Goal: Task Accomplishment & Management: Use online tool/utility

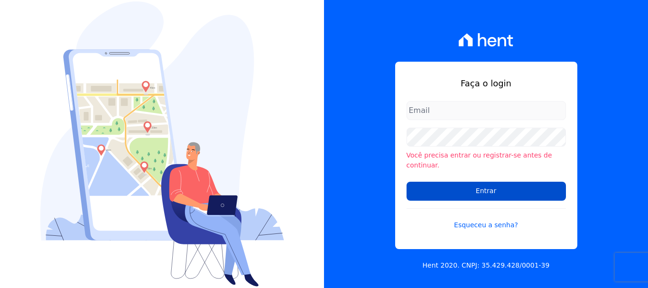
type input "[EMAIL_ADDRESS][DOMAIN_NAME]"
click at [520, 182] on input "Entrar" at bounding box center [485, 191] width 159 height 19
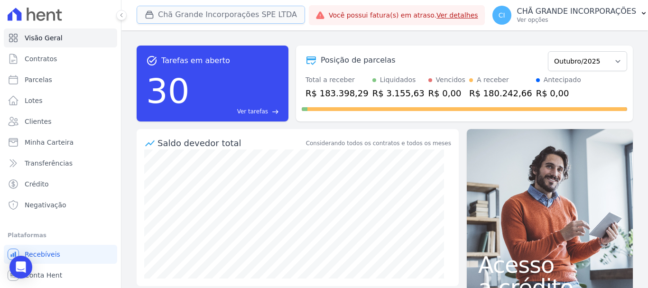
click at [200, 16] on button "Chã Grande Incorporações SPE LTDA" at bounding box center [221, 15] width 168 height 18
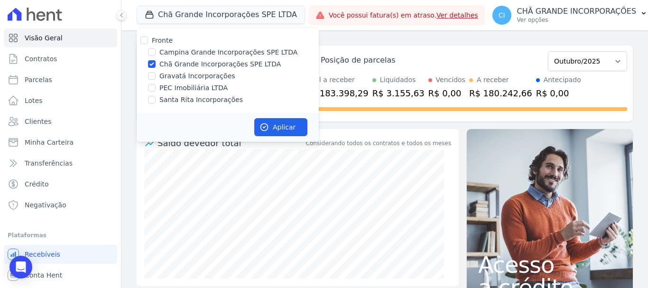
click at [194, 65] on label "Chã Grande Incorporações SPE LTDA" at bounding box center [219, 64] width 121 height 10
click at [156, 65] on input "Chã Grande Incorporações SPE LTDA" at bounding box center [152, 64] width 8 height 8
checkbox input "false"
click at [204, 52] on label "Campina Grande Incorporações SPE LTDA" at bounding box center [228, 52] width 138 height 10
click at [156, 52] on input "Campina Grande Incorporações SPE LTDA" at bounding box center [152, 52] width 8 height 8
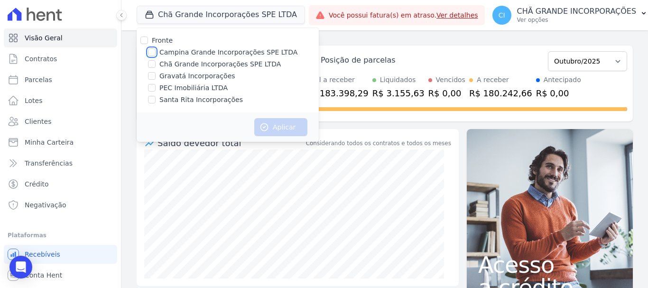
checkbox input "true"
click at [286, 124] on button "Aplicar" at bounding box center [280, 127] width 53 height 18
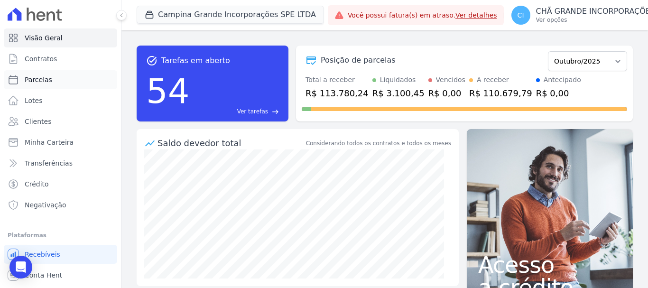
click at [27, 78] on span "Parcelas" at bounding box center [39, 79] width 28 height 9
select select
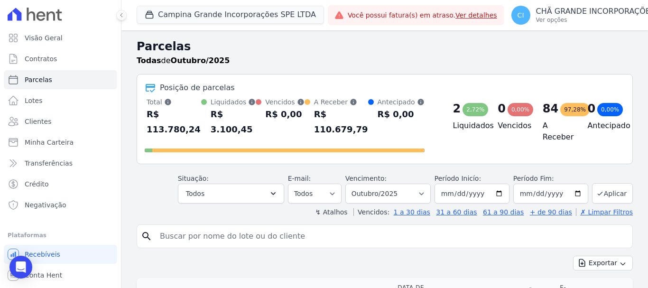
drag, startPoint x: 280, startPoint y: 236, endPoint x: 288, endPoint y: 230, distance: 10.0
click at [279, 236] on div "search" at bounding box center [385, 236] width 496 height 24
click at [301, 227] on input "search" at bounding box center [391, 236] width 474 height 19
type input "tarcisio roberto"
select select
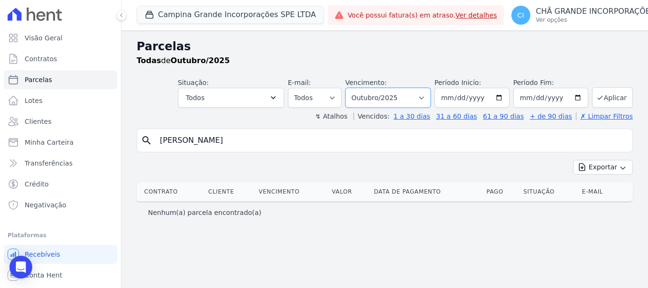
click at [423, 97] on select "Filtrar por período ──────── Todos os meses Janeiro/2023 Fevereiro/2023 Março/2…" at bounding box center [387, 98] width 85 height 20
select select "02/2025"
click at [359, 88] on select "Filtrar por período ──────── Todos os meses Janeiro/2023 Fevereiro/2023 Março/2…" at bounding box center [387, 98] width 85 height 20
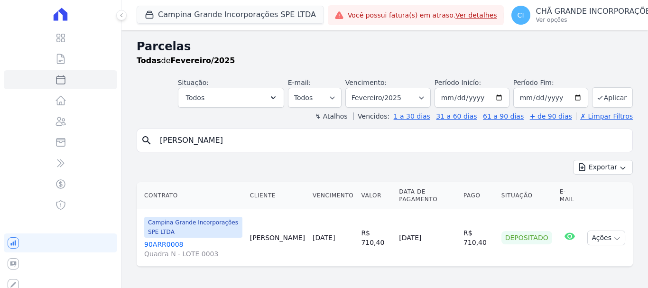
select select
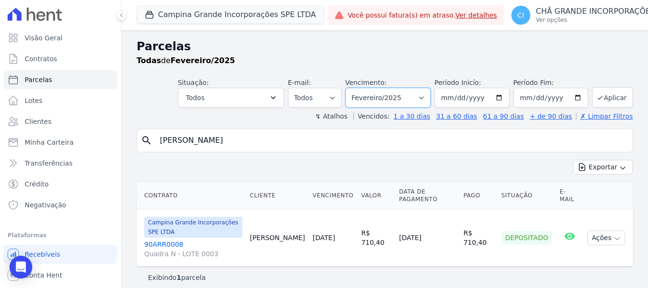
click at [385, 101] on select "Filtrar por período ──────── Todos os meses Janeiro/2023 Fevereiro/2023 Março/2…" at bounding box center [387, 98] width 85 height 20
select select "09/2025"
click at [359, 88] on select "Filtrar por período ──────── Todos os meses Janeiro/2023 Fevereiro/2023 Março/2…" at bounding box center [387, 98] width 85 height 20
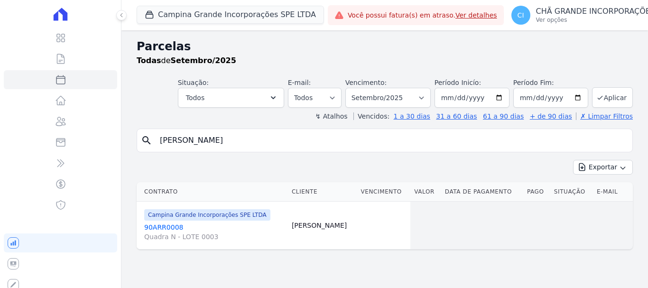
select select
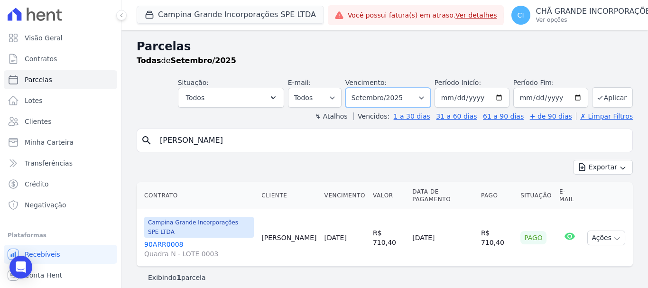
click at [403, 97] on select "Filtrar por período ──────── Todos os meses Janeiro/2023 Fevereiro/2023 Março/2…" at bounding box center [387, 98] width 85 height 20
select select "02/2025"
click at [359, 88] on select "Filtrar por período ──────── Todos os meses Janeiro/2023 Fevereiro/2023 Março/2…" at bounding box center [387, 98] width 85 height 20
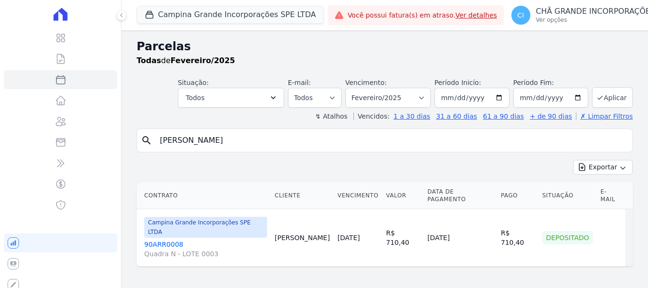
select select
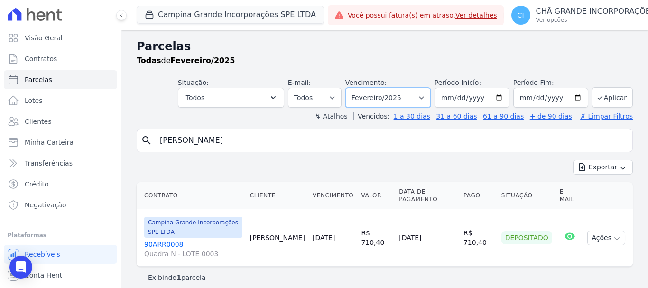
click at [381, 94] on select "Filtrar por período ──────── Todos os meses Janeiro/2023 Fevereiro/2023 Março/2…" at bounding box center [387, 98] width 85 height 20
select select "09/2025"
click at [359, 88] on select "Filtrar por período ──────── Todos os meses Janeiro/2023 Fevereiro/2023 Março/2…" at bounding box center [387, 98] width 85 height 20
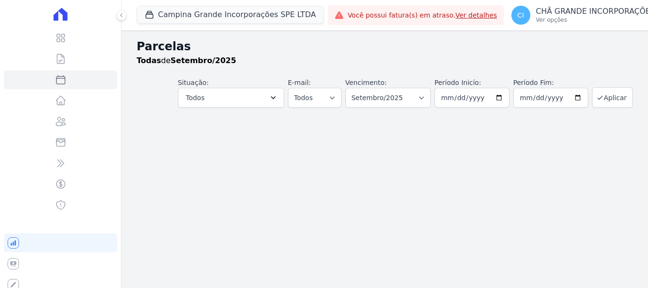
select select
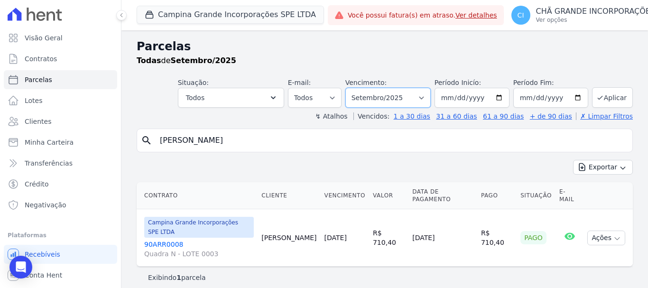
click at [365, 102] on select "Filtrar por período ──────── Todos os meses Janeiro/2023 Fevereiro/2023 Março/2…" at bounding box center [387, 98] width 85 height 20
select select "08/2025"
click at [359, 88] on select "Filtrar por período ──────── Todos os meses Janeiro/2023 Fevereiro/2023 Março/2…" at bounding box center [387, 98] width 85 height 20
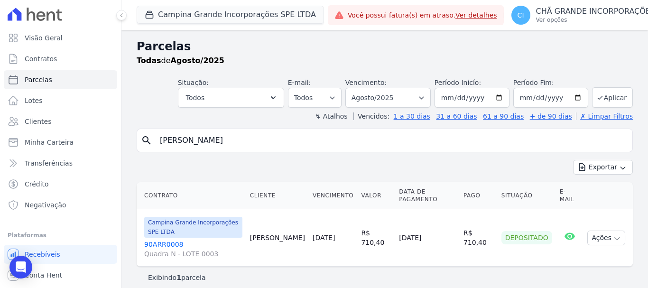
select select
drag, startPoint x: 226, startPoint y: 140, endPoint x: 108, endPoint y: 139, distance: 118.1
click at [108, 139] on div "Visão Geral Contratos [GEOGRAPHIC_DATA] Lotes Clientes Minha Carteira Transferê…" at bounding box center [324, 144] width 648 height 288
type input "g"
type input "[PERSON_NAME]"
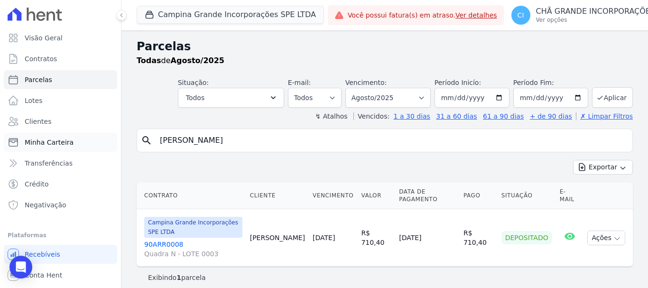
select select
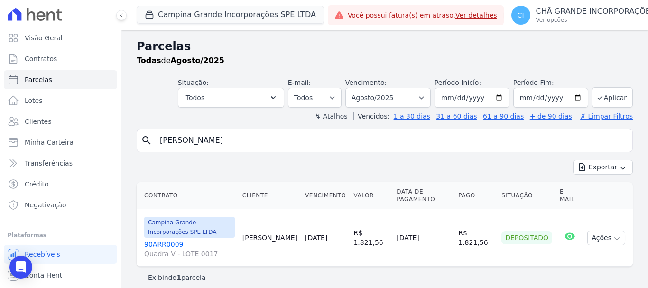
click at [248, 148] on input "[PERSON_NAME]" at bounding box center [391, 140] width 474 height 19
select select
drag, startPoint x: 121, startPoint y: 140, endPoint x: 65, endPoint y: 137, distance: 55.6
click at [65, 137] on div "Visão Geral Contratos [GEOGRAPHIC_DATA] Lotes Clientes Minha Carteira Transferê…" at bounding box center [324, 144] width 648 height 288
type input "[PERSON_NAME]"
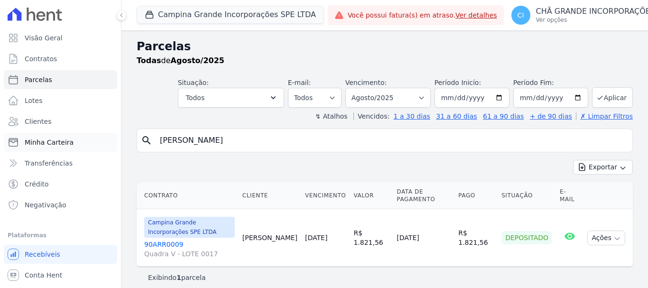
select select
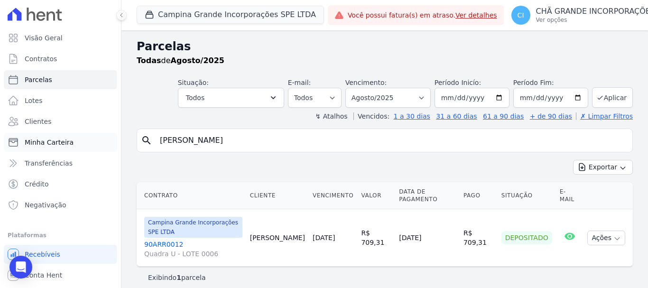
drag, startPoint x: 212, startPoint y: 139, endPoint x: 52, endPoint y: 138, distance: 160.3
click at [52, 138] on div "Visão Geral Contratos Parcelas Lotes Clientes Minha Carteira Transferências Cré…" at bounding box center [324, 144] width 648 height 288
type input "x"
type input "[PERSON_NAME]"
select select
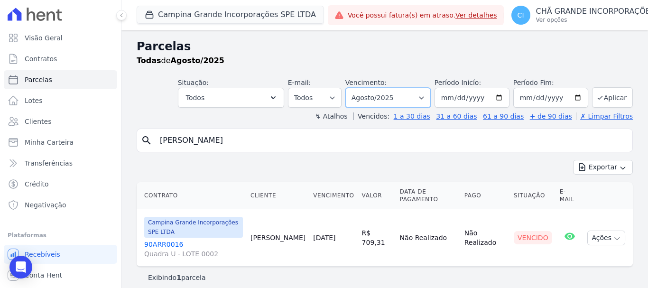
click at [393, 101] on select "Filtrar por período ──────── Todos os meses Janeiro/2023 Fevereiro/2023 Março/2…" at bounding box center [387, 98] width 85 height 20
select select "09/2025"
click at [359, 88] on select "Filtrar por período ──────── Todos os meses Janeiro/2023 Fevereiro/2023 Março/2…" at bounding box center [387, 98] width 85 height 20
select select
click at [404, 97] on select "Filtrar por período ──────── Todos os meses Janeiro/2023 Fevereiro/2023 Março/2…" at bounding box center [387, 98] width 85 height 20
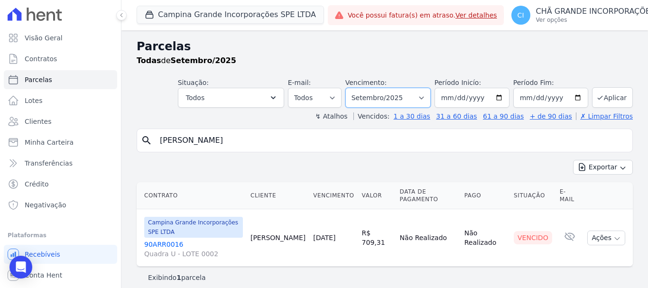
select select "07/2025"
click at [359, 88] on select "Filtrar por período ──────── Todos os meses Janeiro/2023 Fevereiro/2023 Março/2…" at bounding box center [387, 98] width 85 height 20
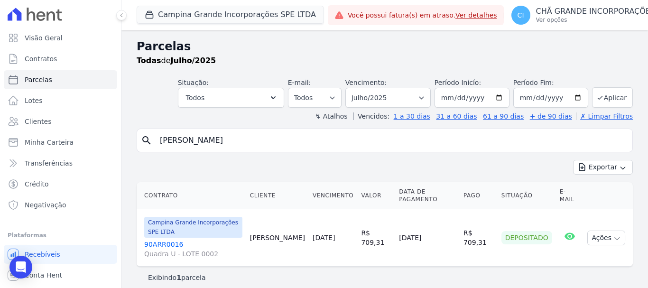
select select
drag, startPoint x: 239, startPoint y: 138, endPoint x: 111, endPoint y: 134, distance: 127.7
click at [111, 134] on div "Visão Geral Contratos Parcelas Lotes Clientes Minha Carteira Transferências Cré…" at bounding box center [324, 144] width 648 height 288
type input "renaly"
select select
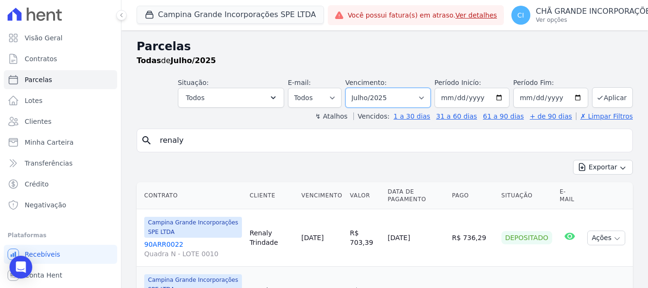
click at [398, 99] on select "Filtrar por período ──────── Todos os meses Janeiro/2023 Fevereiro/2023 Março/2…" at bounding box center [387, 98] width 85 height 20
select select "08/2025"
click at [351, 88] on select "Filtrar por período ──────── Todos os meses Janeiro/2023 Fevereiro/2023 Março/2…" at bounding box center [387, 98] width 85 height 20
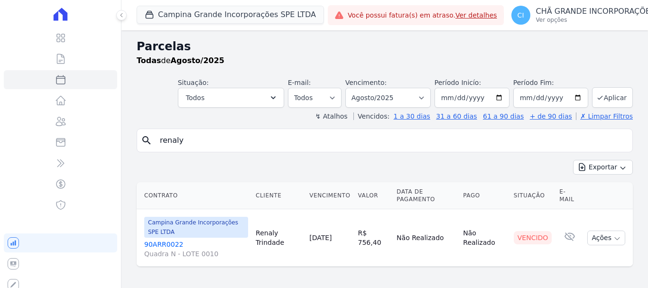
select select
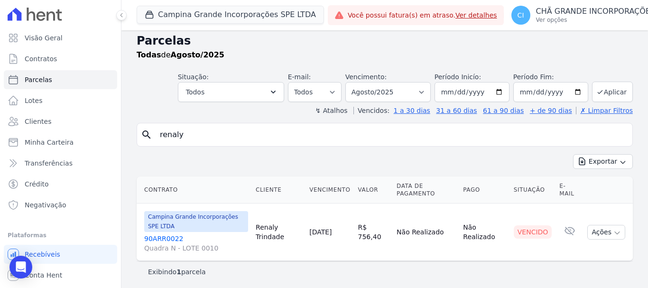
scroll to position [8, 0]
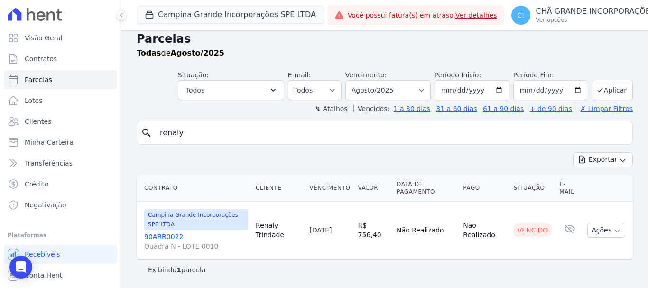
click at [328, 132] on input "renaly" at bounding box center [391, 132] width 474 height 19
type input "r"
type input "[PERSON_NAME]"
select select
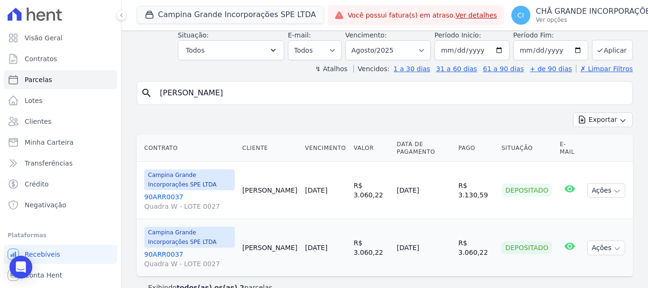
scroll to position [65, 0]
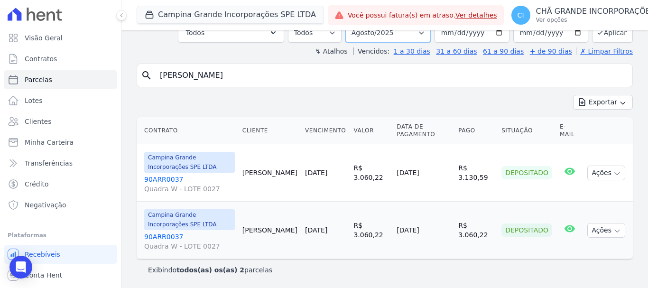
drag, startPoint x: 398, startPoint y: 35, endPoint x: 399, endPoint y: 46, distance: 10.9
click at [398, 35] on select "Filtrar por período ──────── Todos os meses Janeiro/2023 Fevereiro/2023 Março/2…" at bounding box center [387, 33] width 85 height 20
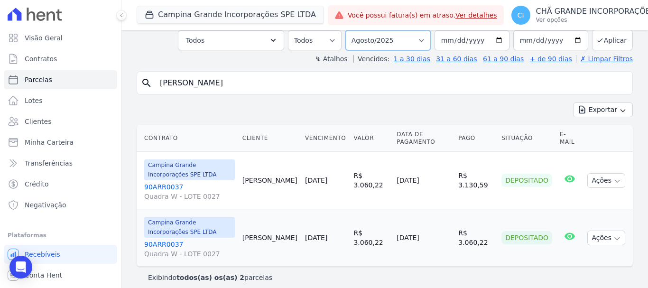
select select "09/2025"
click at [351, 30] on select "Filtrar por período ──────── Todos os meses Janeiro/2023 Fevereiro/2023 Março/2…" at bounding box center [387, 40] width 85 height 20
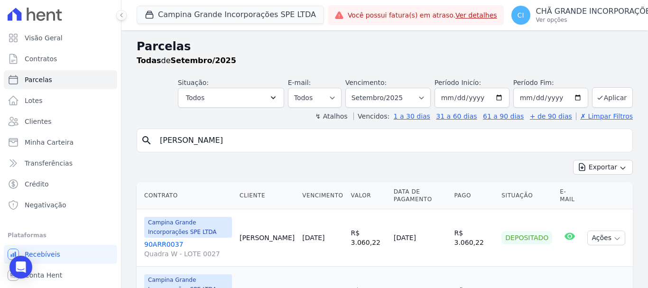
select select
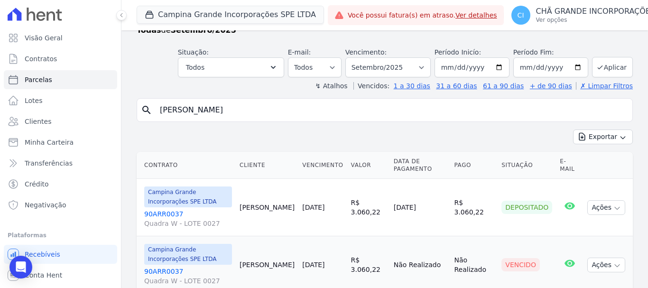
scroll to position [65, 0]
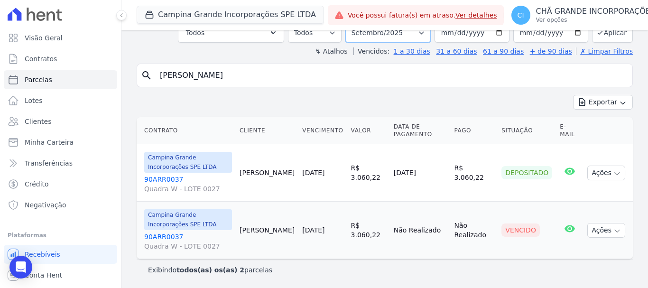
click at [381, 34] on select "Filtrar por período ──────── Todos os meses Janeiro/2023 Fevereiro/2023 Março/2…" at bounding box center [387, 33] width 85 height 20
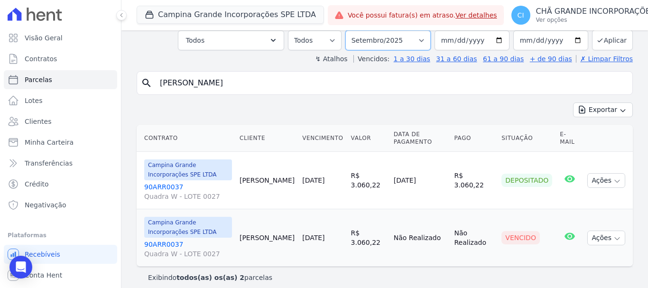
select select "08/2025"
click at [351, 30] on select "Filtrar por período ──────── Todos os meses Janeiro/2023 Fevereiro/2023 Março/2…" at bounding box center [387, 40] width 85 height 20
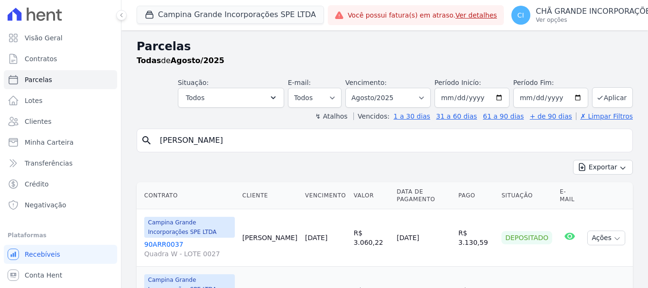
select select
drag, startPoint x: 217, startPoint y: 139, endPoint x: 129, endPoint y: 133, distance: 88.9
click at [129, 133] on div "Parcelas Todas de Agosto/2025 Situação: Agendado Em Aberto Pago Processando Can…" at bounding box center [384, 191] width 526 height 323
type input "[PERSON_NAME]"
select select
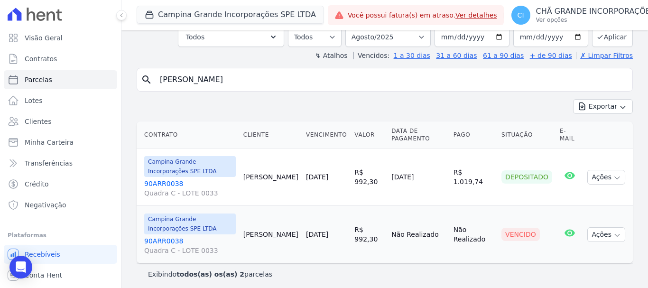
scroll to position [65, 0]
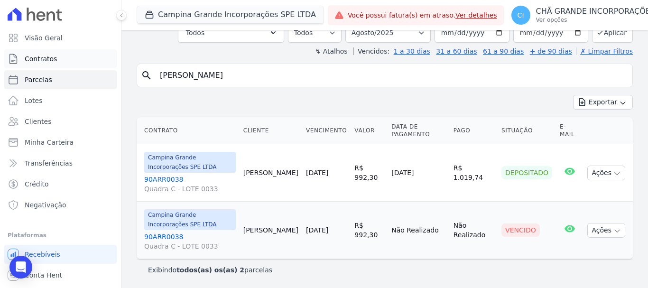
drag, startPoint x: 170, startPoint y: 71, endPoint x: 14, endPoint y: 57, distance: 156.6
click at [17, 59] on div "Visão Geral Contratos [GEOGRAPHIC_DATA] Lotes Clientes Minha Carteira Transferê…" at bounding box center [324, 144] width 648 height 288
type input "[PERSON_NAME]"
select select
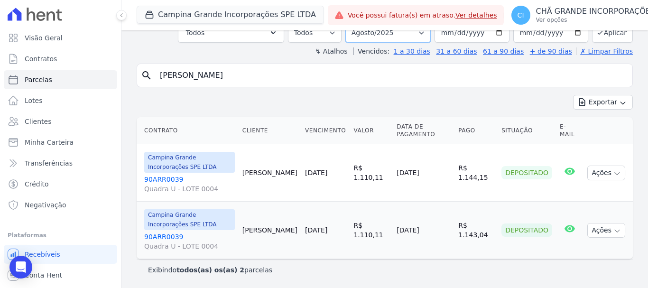
scroll to position [57, 0]
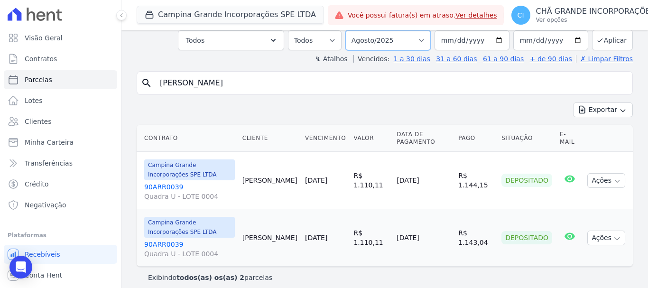
click at [409, 36] on select "Filtrar por período ──────── Todos os meses Janeiro/2023 Fevereiro/2023 Março/2…" at bounding box center [387, 40] width 85 height 20
select select "09/2025"
click at [351, 30] on select "Filtrar por período ──────── Todos os meses Janeiro/2023 Fevereiro/2023 Março/2…" at bounding box center [387, 40] width 85 height 20
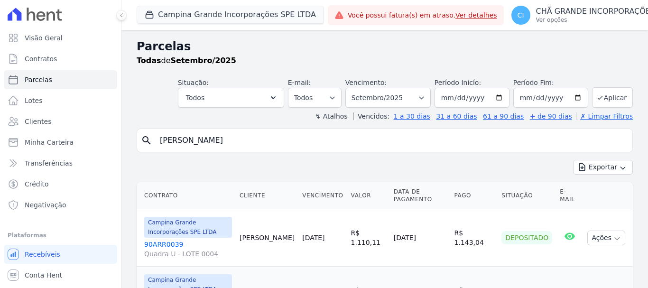
select select
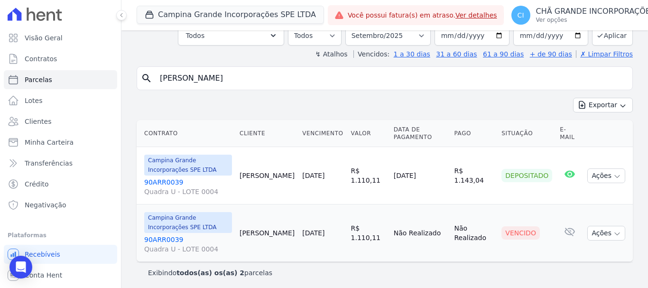
scroll to position [65, 0]
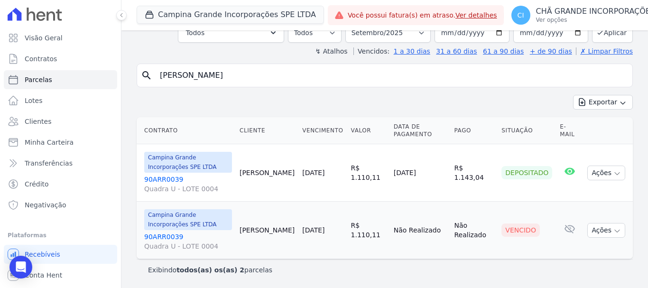
drag, startPoint x: 282, startPoint y: 78, endPoint x: 22, endPoint y: 47, distance: 261.2
click at [22, 47] on div "Visão Geral Contratos [GEOGRAPHIC_DATA] Lotes Clientes Minha Carteira Transferê…" at bounding box center [324, 144] width 648 height 288
type input "[PERSON_NAME]"
select select
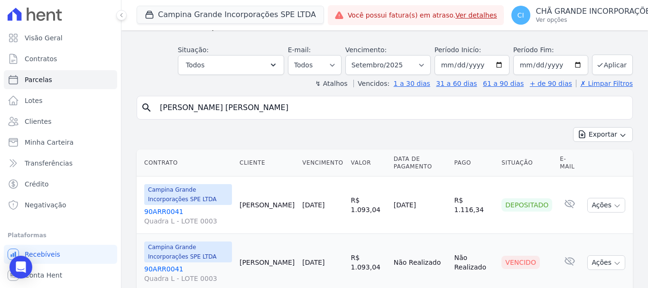
scroll to position [47, 0]
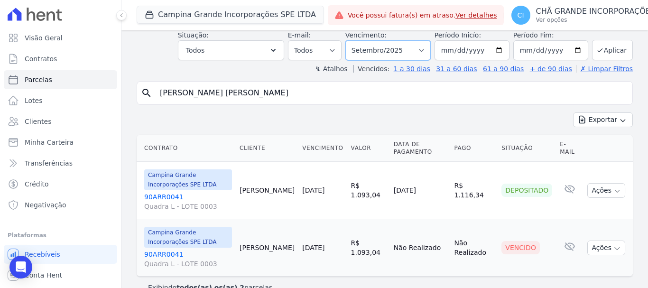
click at [392, 43] on select "Filtrar por período ──────── Todos os meses Janeiro/2023 Fevereiro/2023 Março/2…" at bounding box center [387, 50] width 85 height 20
select select "08/2025"
click at [351, 40] on select "Filtrar por período ──────── Todos os meses Janeiro/2023 Fevereiro/2023 Março/2…" at bounding box center [387, 50] width 85 height 20
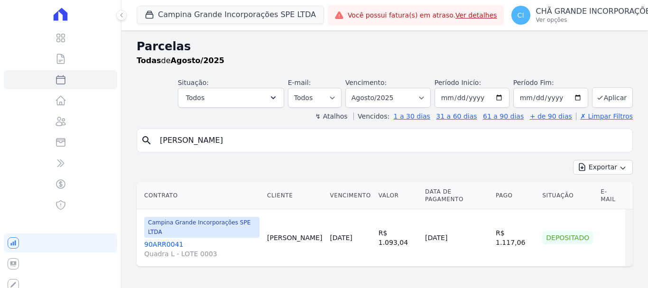
select select
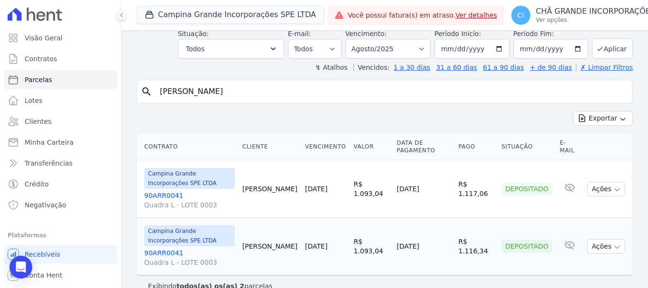
scroll to position [65, 0]
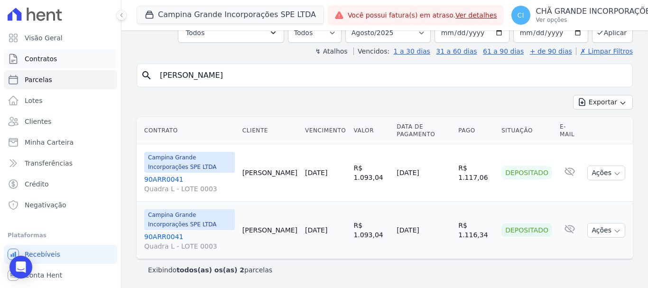
drag, startPoint x: 224, startPoint y: 68, endPoint x: 8, endPoint y: 54, distance: 216.8
click at [8, 54] on div "Visão Geral Contratos [GEOGRAPHIC_DATA] Lotes Clientes Minha Carteira Transferê…" at bounding box center [324, 144] width 648 height 288
type input "[PERSON_NAME]"
select select
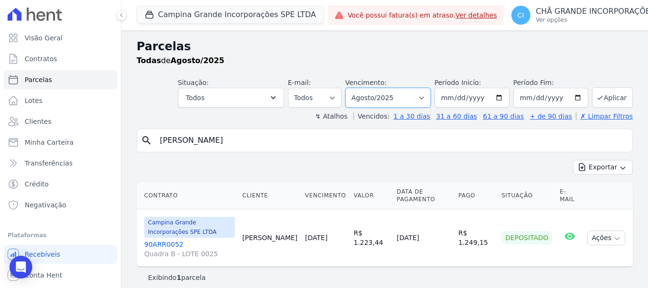
click at [377, 94] on select "Filtrar por período ──────── Todos os meses Janeiro/2023 Fevereiro/2023 Março/2…" at bounding box center [387, 98] width 85 height 20
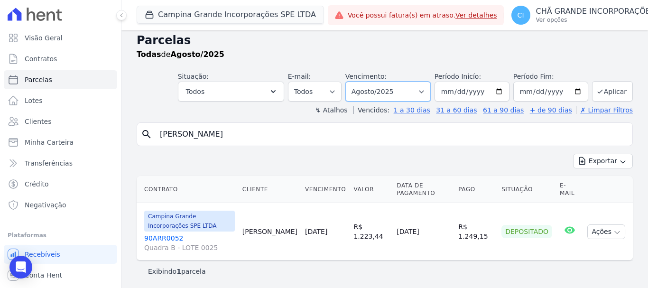
scroll to position [8, 0]
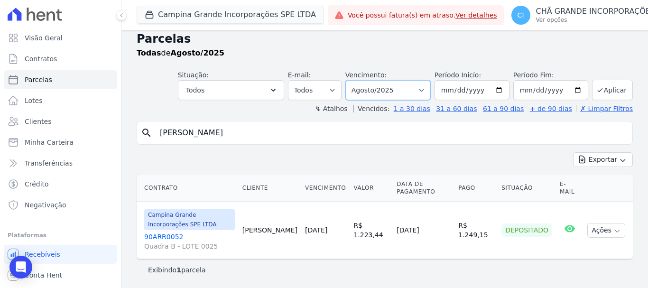
click at [367, 87] on select "Filtrar por período ──────── Todos os meses Janeiro/2023 Fevereiro/2023 Março/2…" at bounding box center [387, 90] width 85 height 20
select select "09/2025"
click at [351, 80] on select "Filtrar por período ──────── Todos os meses Janeiro/2023 Fevereiro/2023 Março/2…" at bounding box center [387, 90] width 85 height 20
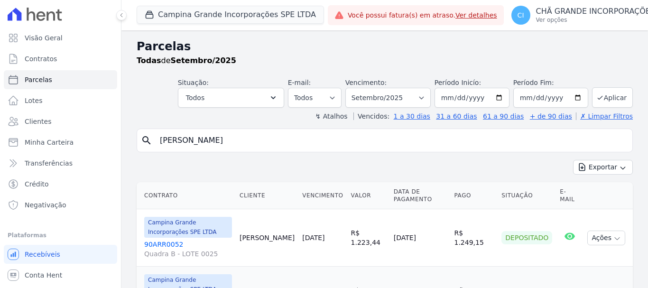
select select
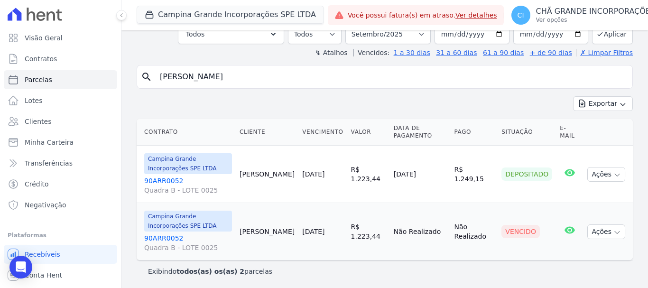
scroll to position [65, 0]
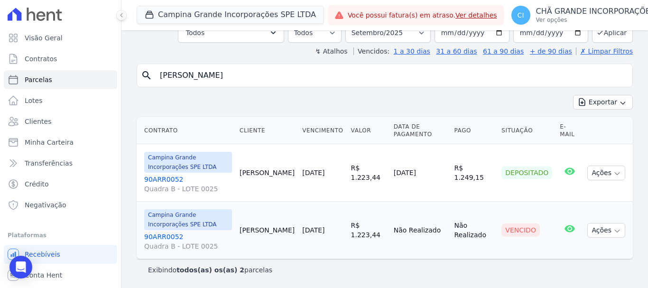
drag, startPoint x: 216, startPoint y: 76, endPoint x: 117, endPoint y: 68, distance: 99.0
click at [118, 70] on div "Visão Geral Contratos Parcelas Lotes Clientes Minha Carteira Transferências Cré…" at bounding box center [324, 144] width 648 height 288
type input "daniele"
select select
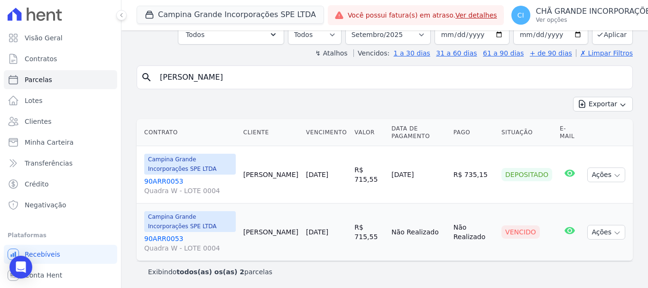
scroll to position [65, 0]
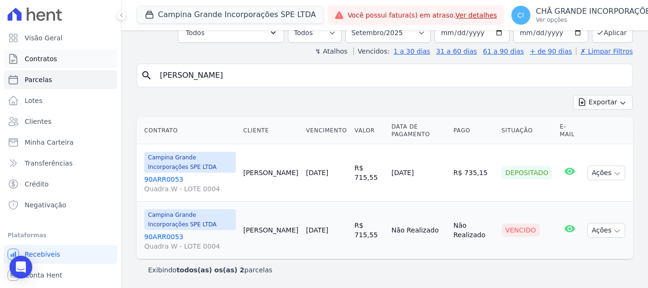
drag, startPoint x: 135, startPoint y: 68, endPoint x: 8, endPoint y: 65, distance: 127.1
click at [15, 65] on div "Visão Geral Contratos Parcelas Lotes Clientes Minha Carteira Transferências Cré…" at bounding box center [324, 144] width 648 height 288
type input "marcos augusto"
select select
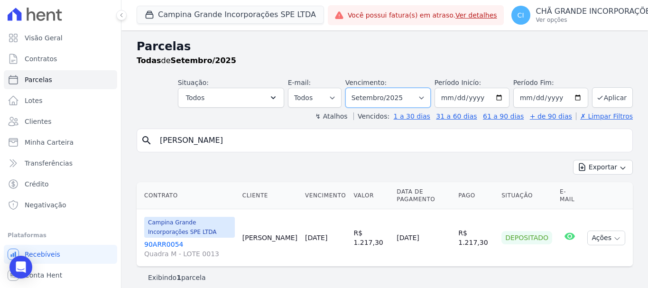
click at [398, 106] on select "Filtrar por período ──────── Todos os meses Janeiro/2023 Fevereiro/2023 Março/2…" at bounding box center [387, 98] width 85 height 20
select select "08/2025"
click at [351, 88] on select "Filtrar por período ──────── Todos os meses Janeiro/2023 Fevereiro/2023 Março/2…" at bounding box center [387, 98] width 85 height 20
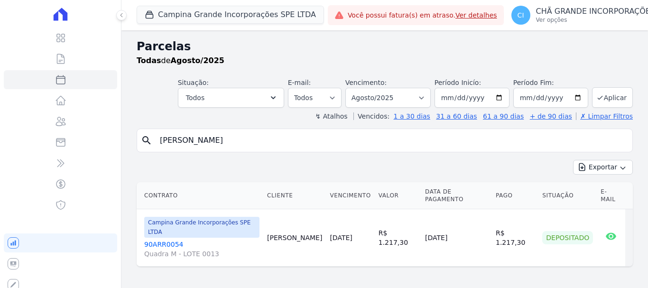
select select
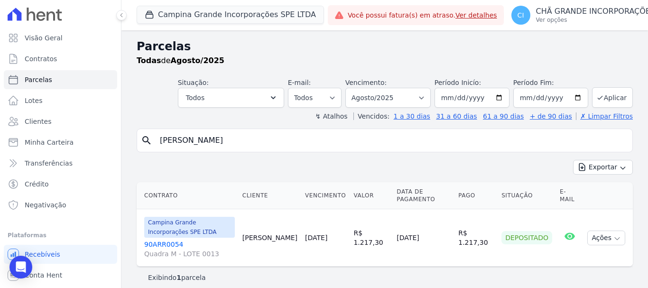
click at [257, 141] on input "marcos augusto" at bounding box center [391, 140] width 474 height 19
type input "m"
type input "[PERSON_NAME]"
select select
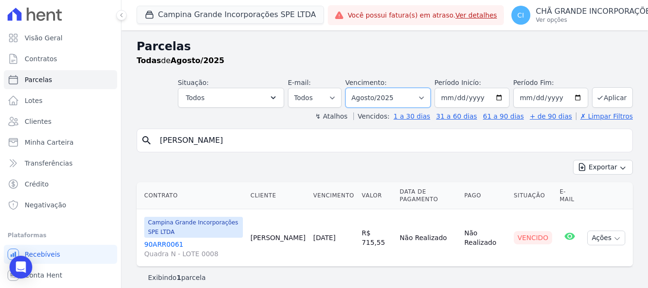
click at [387, 99] on select "Filtrar por período ──────── Todos os meses Janeiro/2023 Fevereiro/2023 Março/2…" at bounding box center [387, 98] width 85 height 20
select select "06/2025"
click at [351, 88] on select "Filtrar por período ──────── Todos os meses Janeiro/2023 Fevereiro/2023 Março/2…" at bounding box center [387, 98] width 85 height 20
select select
click at [372, 91] on select "Filtrar por período ──────── Todos os meses Janeiro/2023 Fevereiro/2023 Março/2…" at bounding box center [387, 98] width 85 height 20
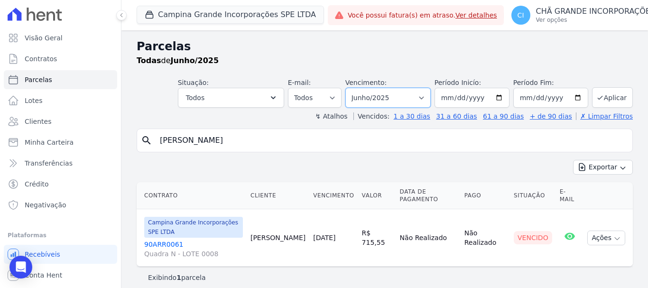
select select "07/2025"
click at [351, 88] on select "Filtrar por período ──────── Todos os meses Janeiro/2023 Fevereiro/2023 Março/2…" at bounding box center [387, 98] width 85 height 20
select select
click at [378, 92] on select "Filtrar por período ──────── Todos os meses Janeiro/2023 Fevereiro/2023 Março/2…" at bounding box center [387, 98] width 85 height 20
select select "08/2025"
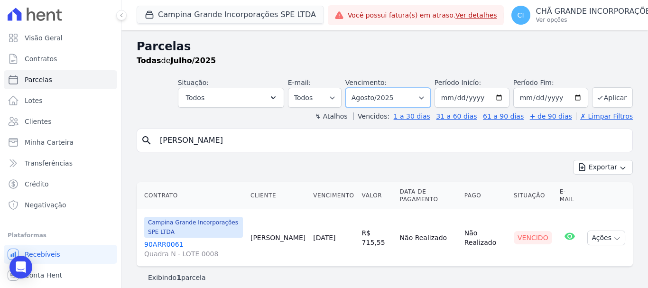
click at [351, 88] on select "Filtrar por período ──────── Todos os meses Janeiro/2023 Fevereiro/2023 Março/2…" at bounding box center [387, 98] width 85 height 20
select select
click at [307, 127] on div "Parcelas Todas de Agosto/2025 Situação: Agendado Em Aberto Pago Processando Can…" at bounding box center [384, 162] width 526 height 265
drag, startPoint x: 290, startPoint y: 133, endPoint x: 263, endPoint y: 139, distance: 28.1
click at [290, 134] on input "allison bezerra" at bounding box center [391, 140] width 474 height 19
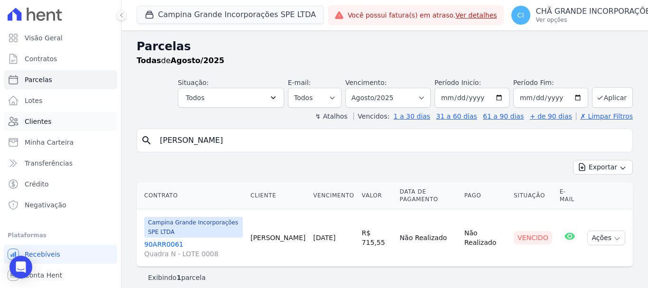
drag, startPoint x: 263, startPoint y: 140, endPoint x: 52, endPoint y: 126, distance: 212.0
click at [52, 126] on div "Visão Geral Contratos Parcelas Lotes Clientes Minha Carteira Transferências Cré…" at bounding box center [324, 144] width 648 height 288
type input "wanderson"
select select
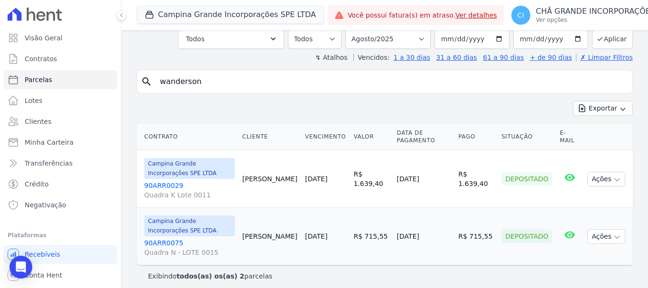
scroll to position [65, 0]
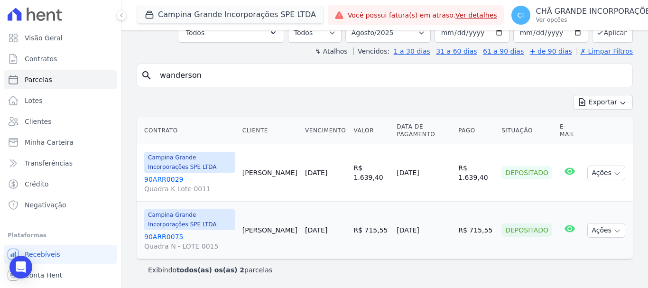
click at [229, 75] on input "wanderson" at bounding box center [391, 75] width 474 height 19
type input "wanderson felipe"
select select
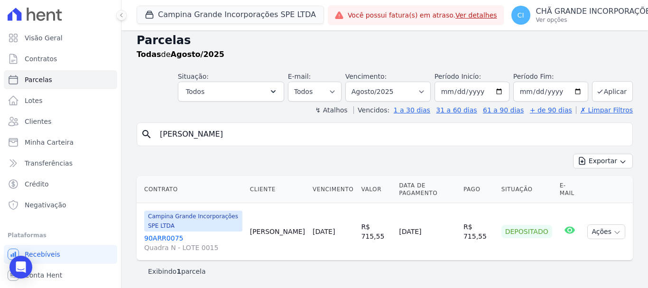
scroll to position [8, 0]
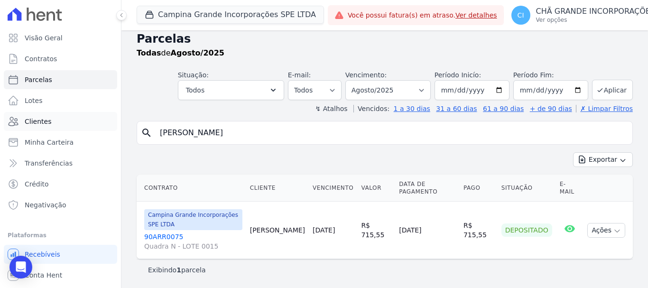
drag, startPoint x: 240, startPoint y: 138, endPoint x: 10, endPoint y: 113, distance: 231.3
click at [12, 114] on div "Visão Geral Contratos Parcelas Lotes Clientes Minha Carteira Transferências Cré…" at bounding box center [324, 144] width 648 height 288
type input "[PERSON_NAME]"
select select
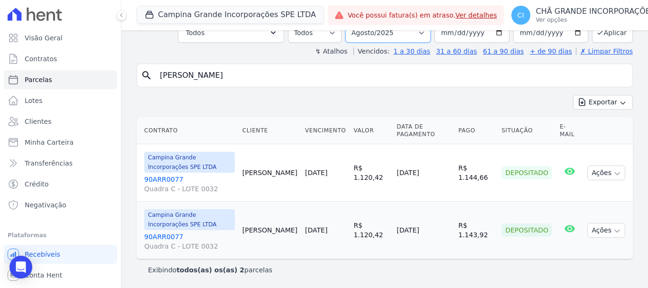
scroll to position [57, 0]
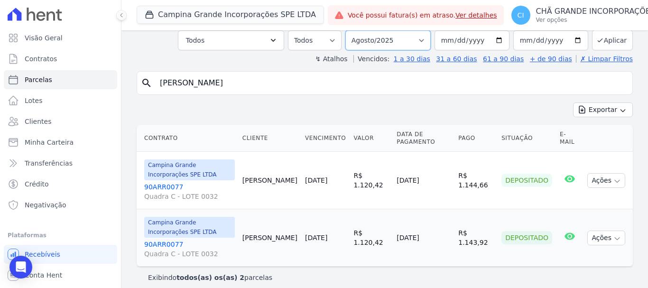
click at [413, 39] on select "Filtrar por período ──────── Todos os meses Janeiro/2023 Fevereiro/2023 Março/2…" at bounding box center [387, 40] width 85 height 20
select select "09/2025"
click at [351, 30] on select "Filtrar por período ──────── Todos os meses Janeiro/2023 Fevereiro/2023 Março/2…" at bounding box center [387, 40] width 85 height 20
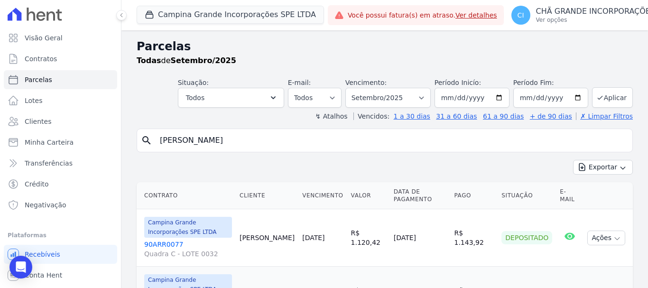
select select
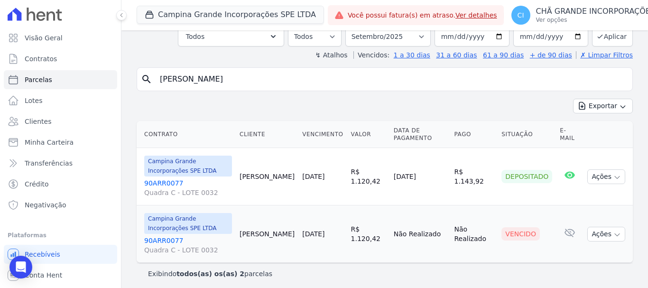
scroll to position [65, 0]
